Goal: Task Accomplishment & Management: Complete application form

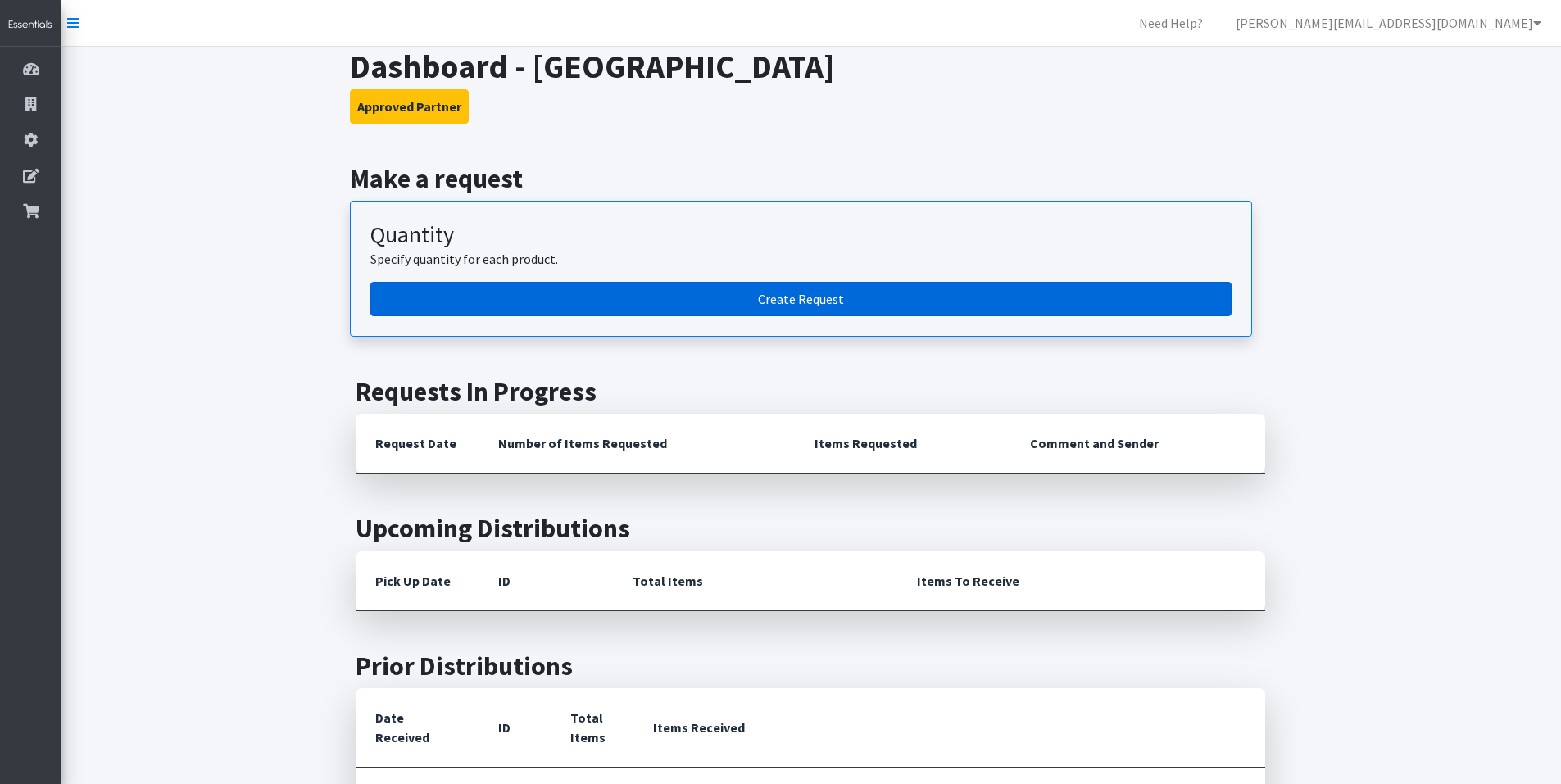
click at [748, 289] on link "Create Request" at bounding box center [800, 298] width 861 height 34
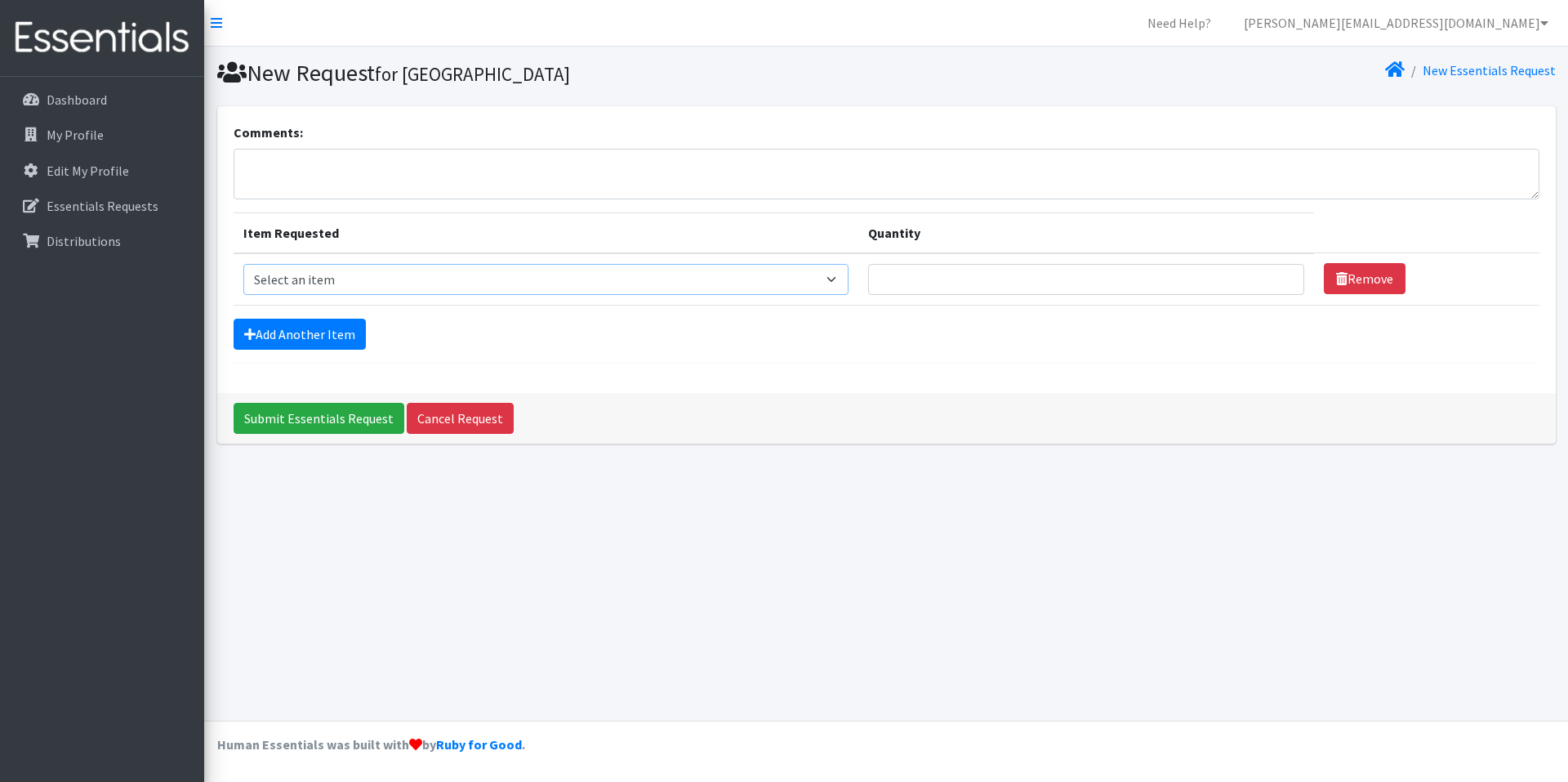
click at [841, 280] on select "Select an item Kids (Newborn) Kids (Size 1) Kids (Size 2) Kids (Size 3) Kids (S…" at bounding box center [546, 279] width 605 height 31
select select "13728"
click at [244, 264] on select "Select an item Kids (Newborn) Kids (Size 1) Kids (Size 2) Kids (Size 3) Kids (S…" at bounding box center [546, 279] width 605 height 31
click at [849, 280] on select "Select an item Kids (Newborn) Kids (Size 1) Kids (Size 2) Kids (Size 3) Kids (S…" at bounding box center [546, 279] width 605 height 31
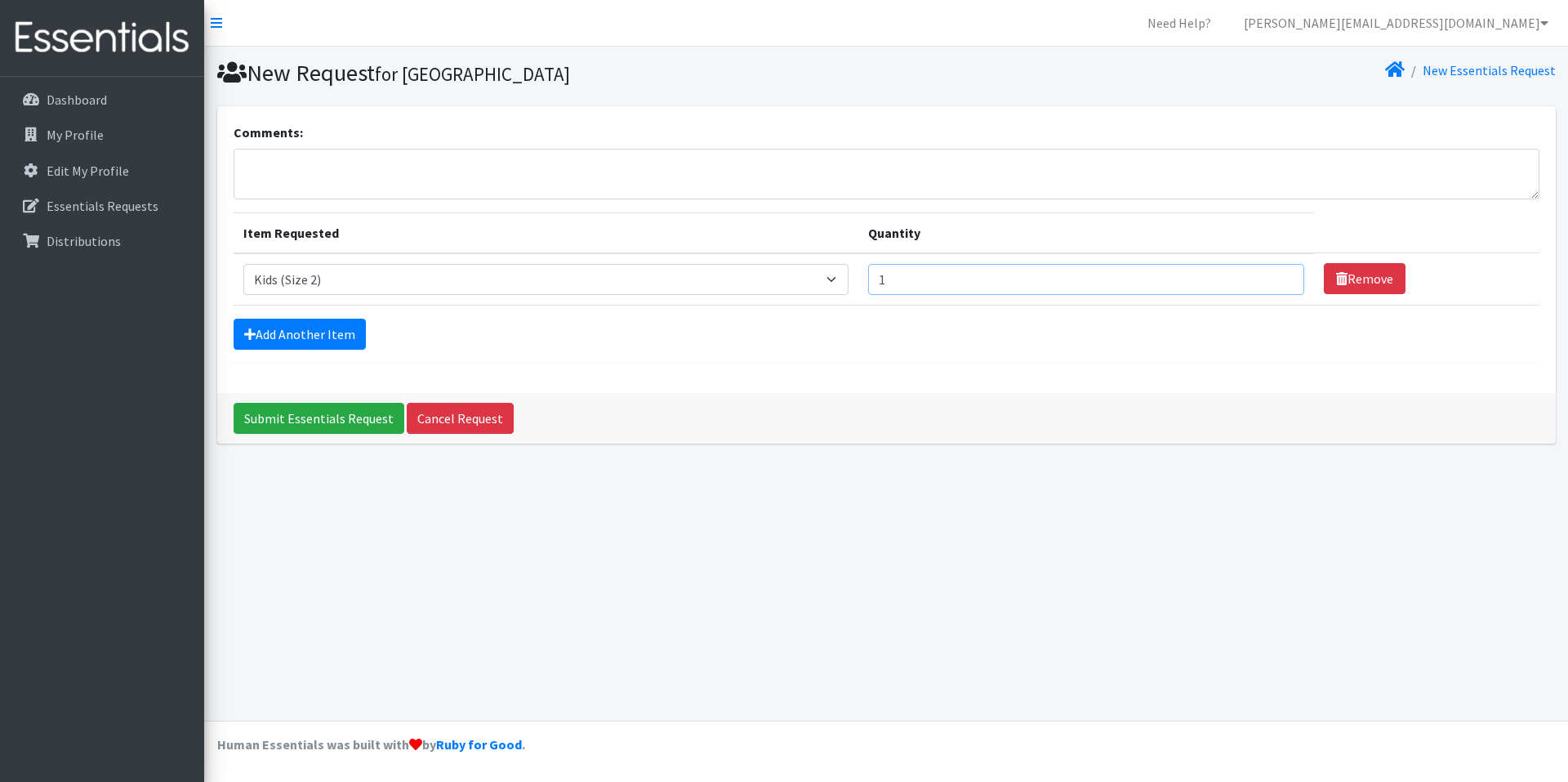
click at [1279, 278] on input "1" at bounding box center [1086, 279] width 436 height 31
click at [1279, 278] on input "2" at bounding box center [1086, 279] width 436 height 31
click at [1279, 278] on input "3" at bounding box center [1086, 279] width 436 height 31
click at [1279, 278] on input "4" at bounding box center [1086, 279] width 436 height 31
click at [1279, 278] on input "5" at bounding box center [1086, 279] width 436 height 31
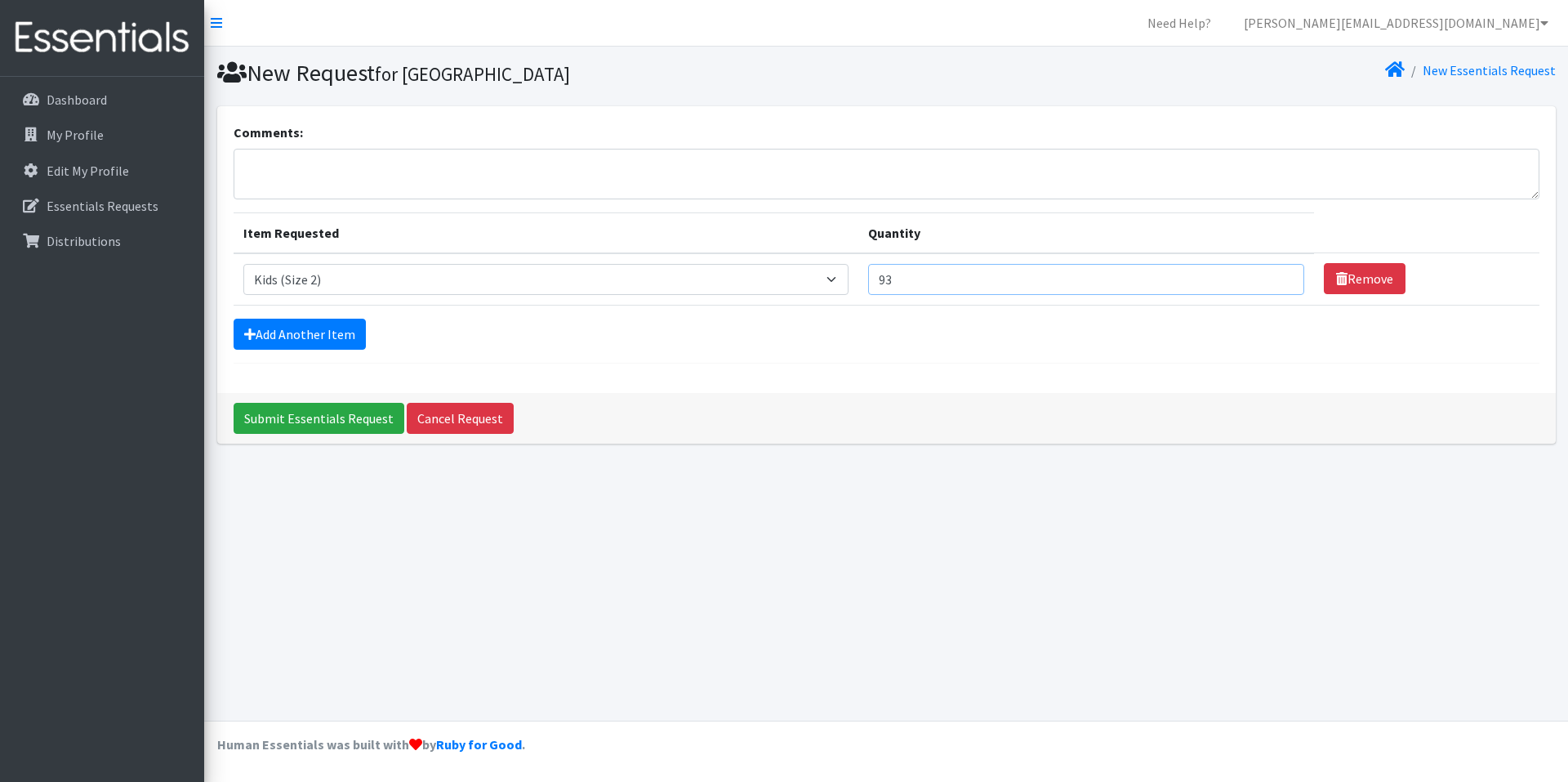
click at [1279, 278] on input "93" at bounding box center [1086, 279] width 436 height 31
click at [1279, 278] on input "94" at bounding box center [1086, 279] width 436 height 31
click at [1279, 278] on input "95" at bounding box center [1086, 279] width 436 height 31
click at [1279, 278] on input "96" at bounding box center [1086, 279] width 436 height 31
click at [1279, 278] on input "97" at bounding box center [1086, 279] width 436 height 31
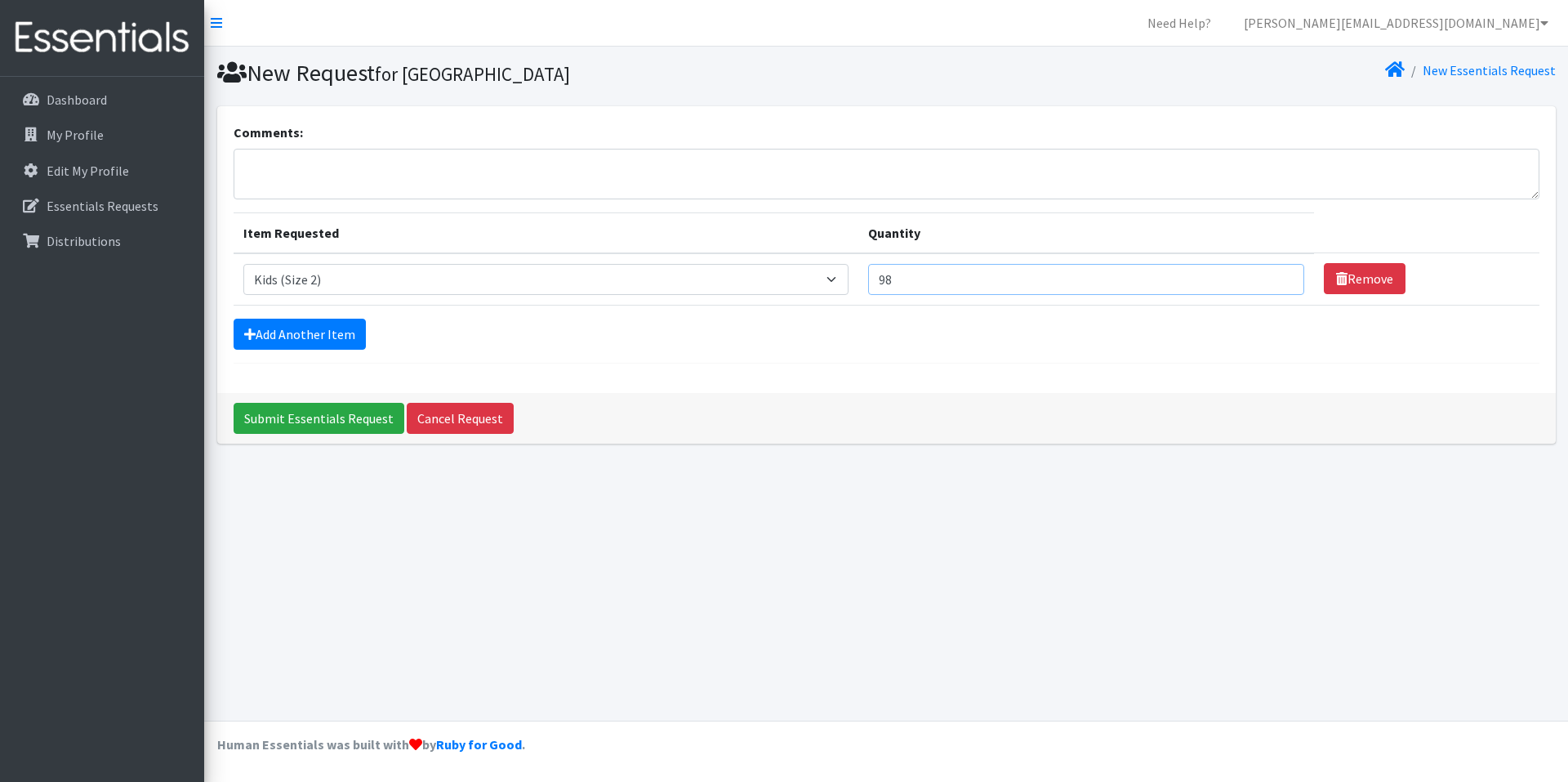
click at [1279, 278] on input "98" at bounding box center [1086, 279] width 436 height 31
click at [1279, 278] on input "99" at bounding box center [1086, 279] width 436 height 31
click at [1279, 278] on input "100" at bounding box center [1086, 279] width 436 height 31
click at [1279, 278] on input "101" at bounding box center [1086, 279] width 436 height 31
click at [1279, 278] on input "102" at bounding box center [1086, 279] width 436 height 31
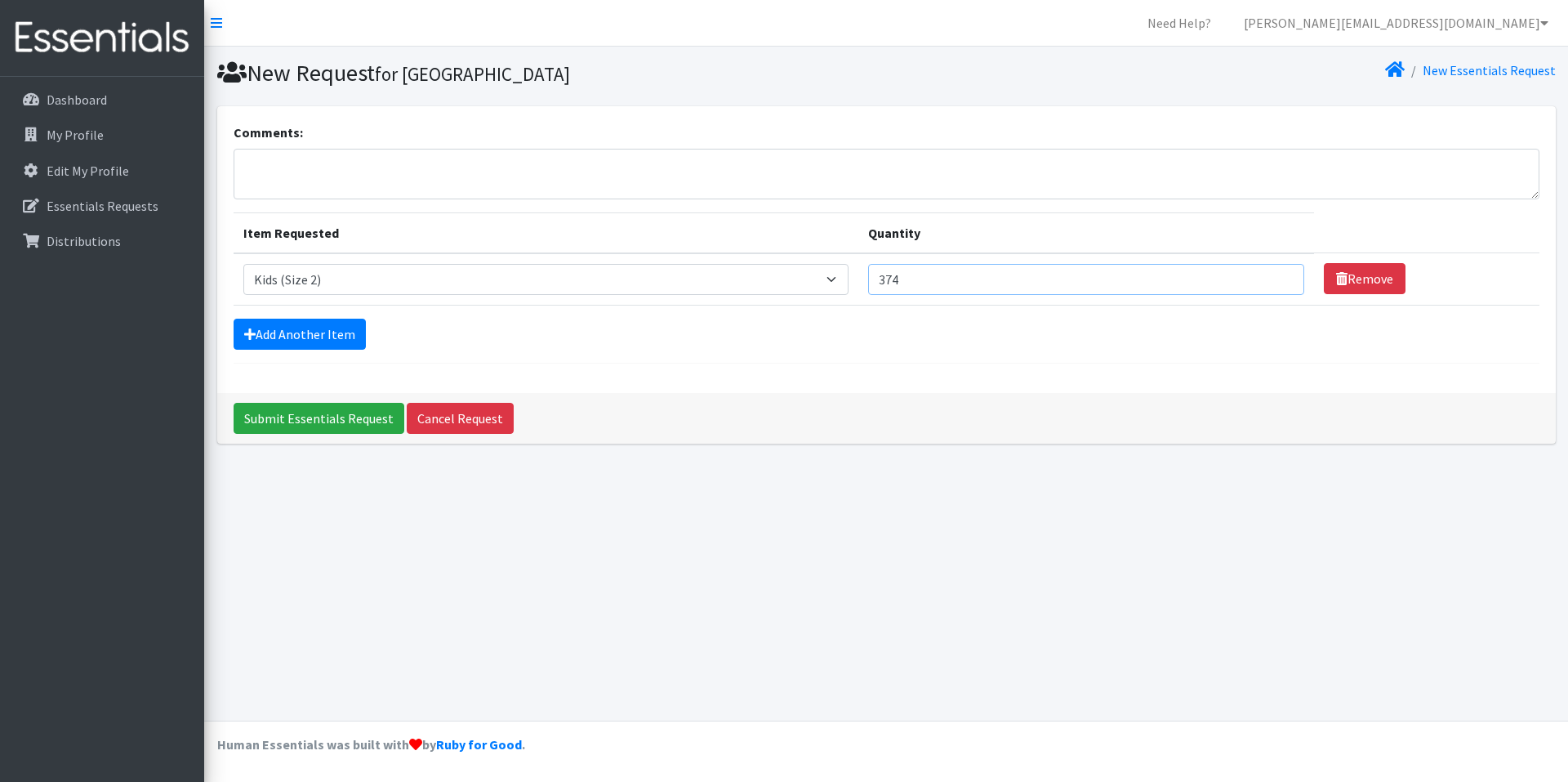
click at [1279, 278] on input "374" at bounding box center [1086, 279] width 436 height 31
click at [1280, 284] on input "373" at bounding box center [1086, 279] width 436 height 31
click at [1280, 284] on input "372" at bounding box center [1086, 279] width 436 height 31
click at [1280, 284] on input "371" at bounding box center [1086, 279] width 436 height 31
click at [1280, 284] on input "370" at bounding box center [1086, 279] width 436 height 31
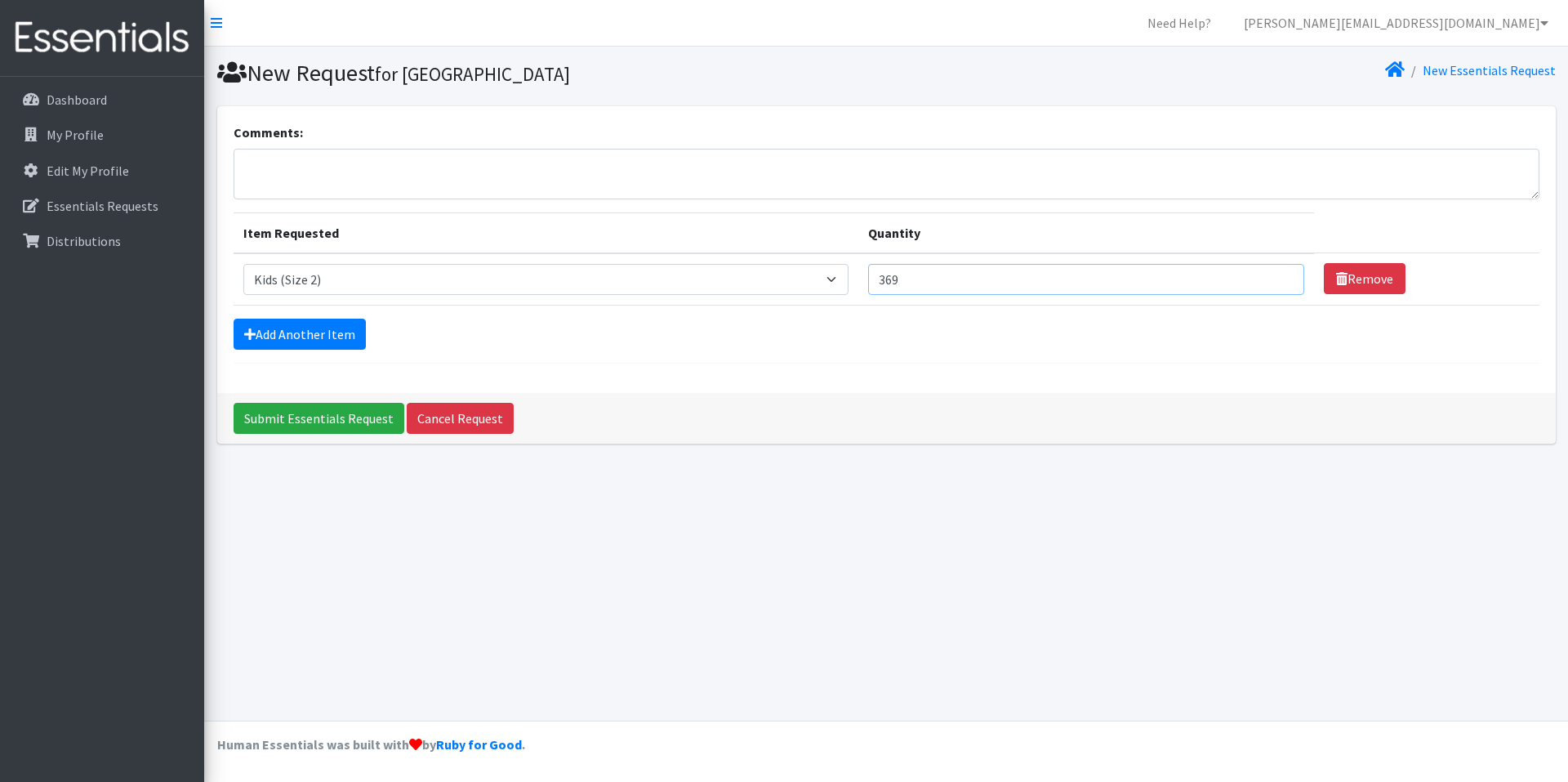
click at [1280, 284] on input "369" at bounding box center [1086, 279] width 436 height 31
click at [1280, 284] on input "368" at bounding box center [1086, 279] width 436 height 31
click at [1280, 284] on input "303" at bounding box center [1086, 279] width 436 height 31
click at [1275, 271] on input "304" at bounding box center [1086, 279] width 436 height 31
click at [1275, 271] on input "305" at bounding box center [1086, 279] width 436 height 31
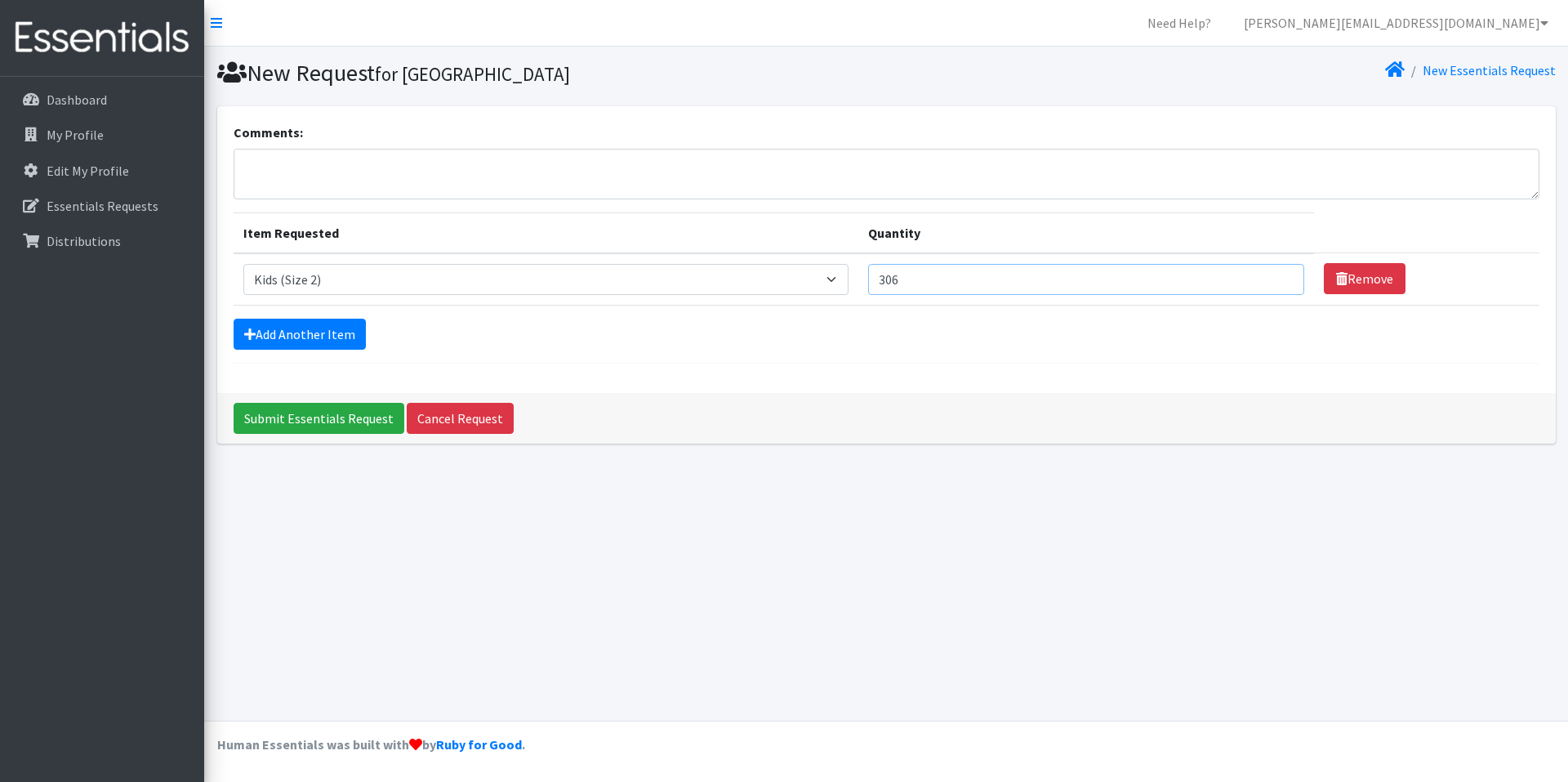
click at [1275, 271] on input "306" at bounding box center [1086, 279] width 436 height 31
click at [1277, 286] on input "305" at bounding box center [1086, 279] width 436 height 31
click at [1277, 286] on input "304" at bounding box center [1086, 279] width 436 height 31
click at [1277, 286] on input "303" at bounding box center [1086, 279] width 436 height 31
click at [1277, 286] on input "302" at bounding box center [1086, 279] width 436 height 31
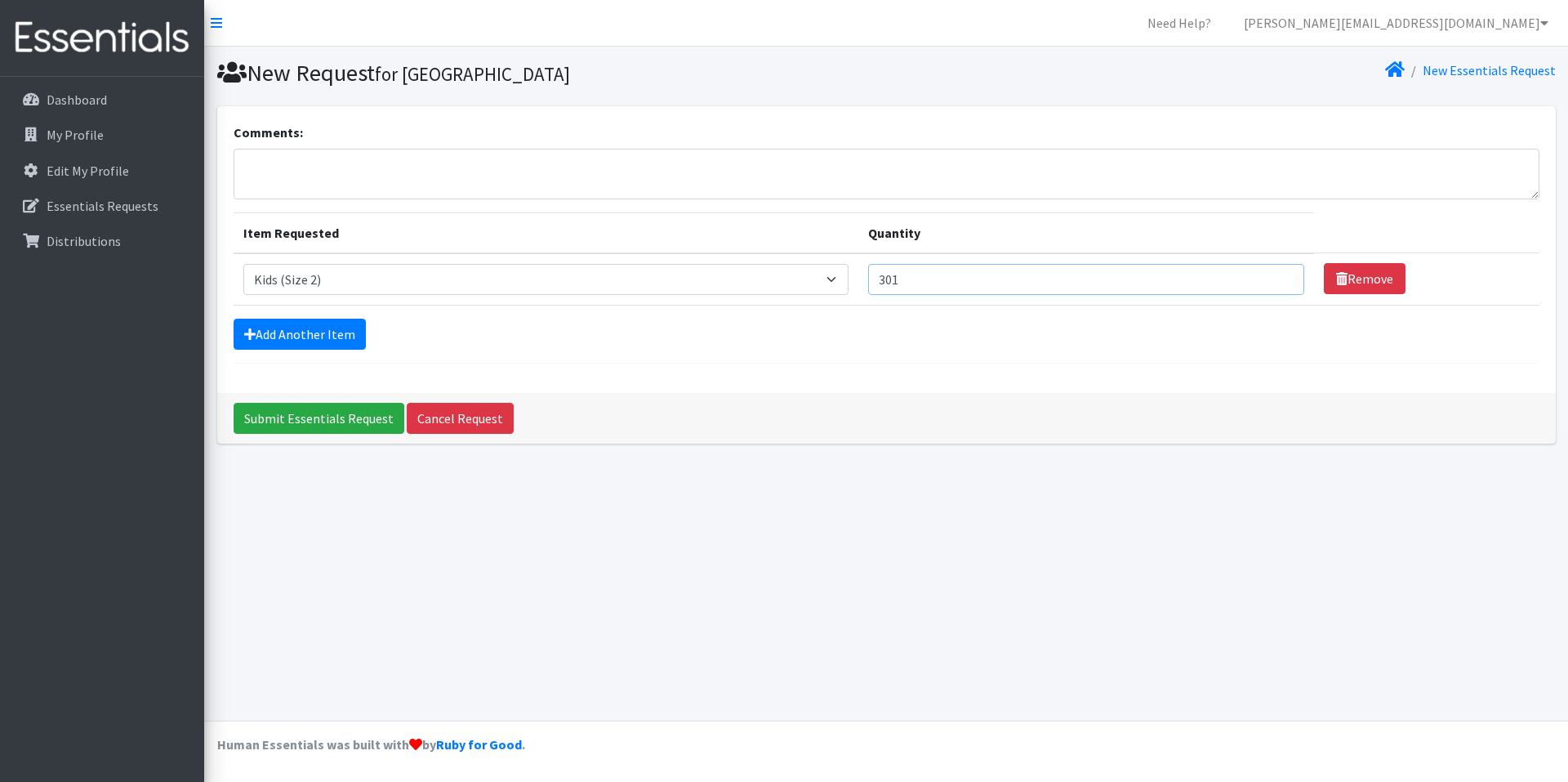
click at [1277, 286] on input "301" at bounding box center [1086, 279] width 436 height 31
type input "300"
click at [1277, 286] on input "300" at bounding box center [1086, 279] width 436 height 31
click at [313, 337] on link "Add Another Item" at bounding box center [299, 334] width 132 height 31
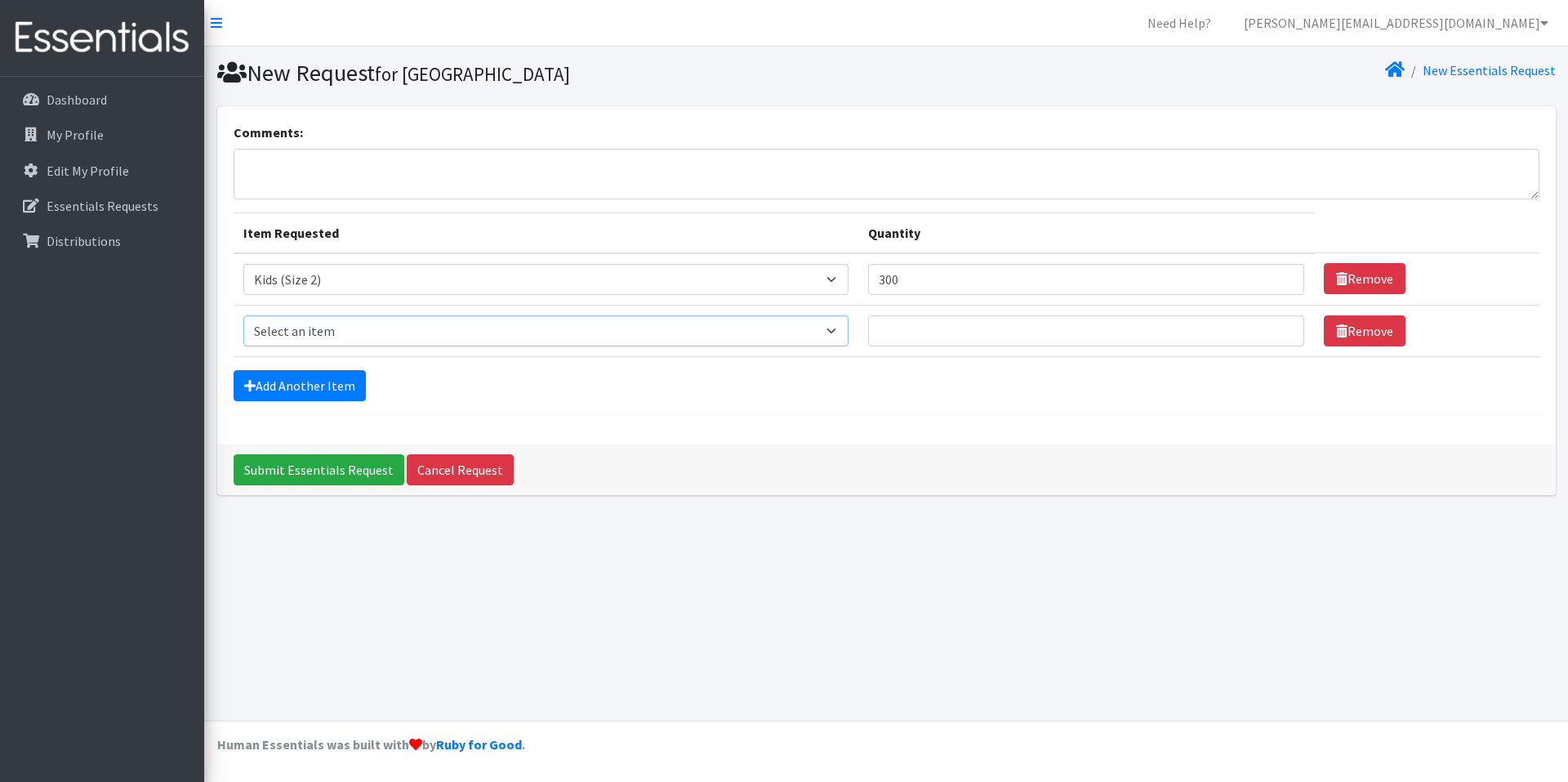
click at [845, 333] on select "Select an item Kids (Newborn) Kids (Size 1) Kids (Size 2) Kids (Size 3) Kids (S…" at bounding box center [546, 330] width 605 height 31
click at [677, 311] on td "Item Requested Select an item Kids (Newborn) Kids (Size 1) Kids (Size 2) Kids (…" at bounding box center [546, 330] width 625 height 51
drag, startPoint x: 677, startPoint y: 311, endPoint x: 773, endPoint y: 748, distance: 447.4
click at [722, 475] on div "Comments: Item Requested Quantity Item Requested Select an item Kids (Newborn) …" at bounding box center [887, 300] width 1338 height 389
click at [1114, 407] on form "Comments: Item Requested Quantity Item Requested Select an item Kids (Newborn) …" at bounding box center [886, 269] width 1306 height 293
